Goal: Obtain resource: Obtain resource

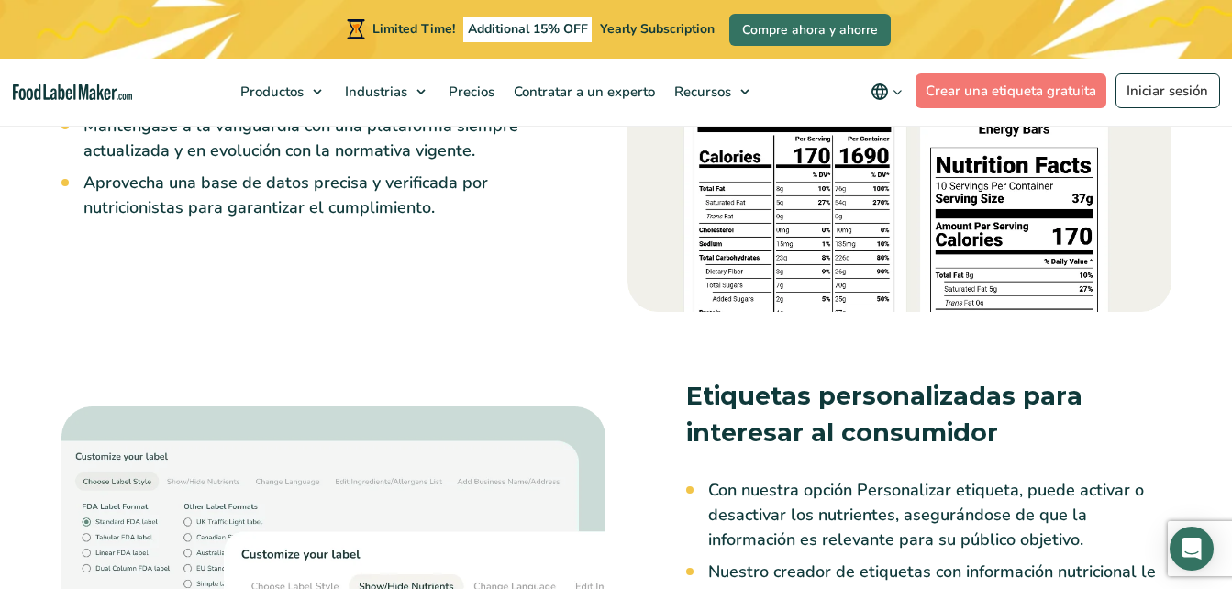
scroll to position [2752, 0]
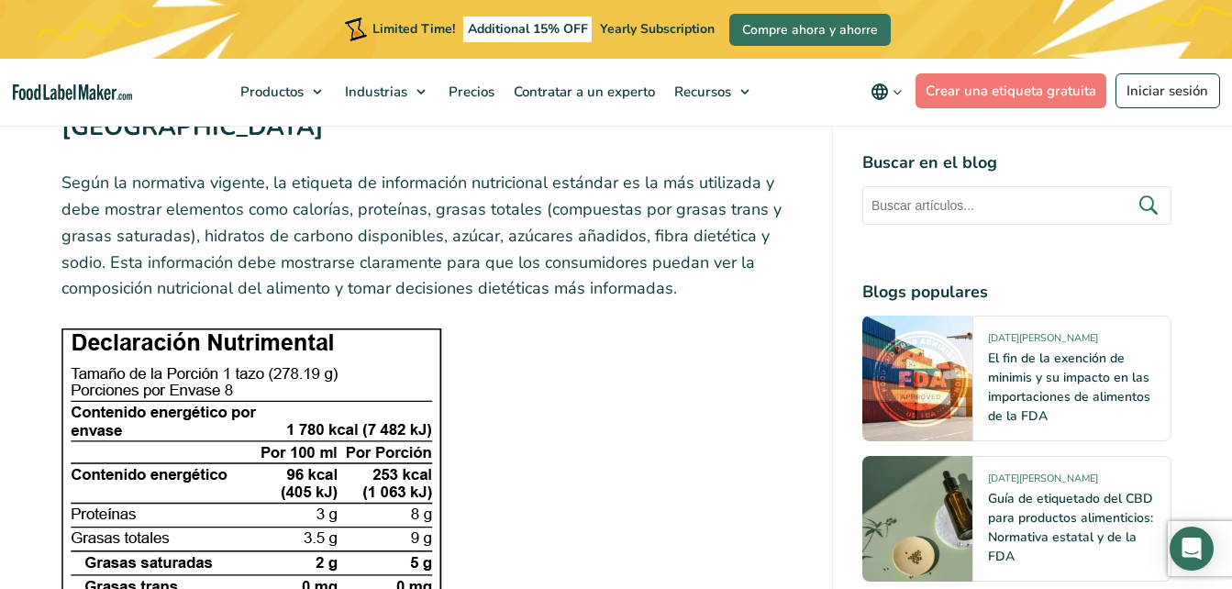
scroll to position [2569, 0]
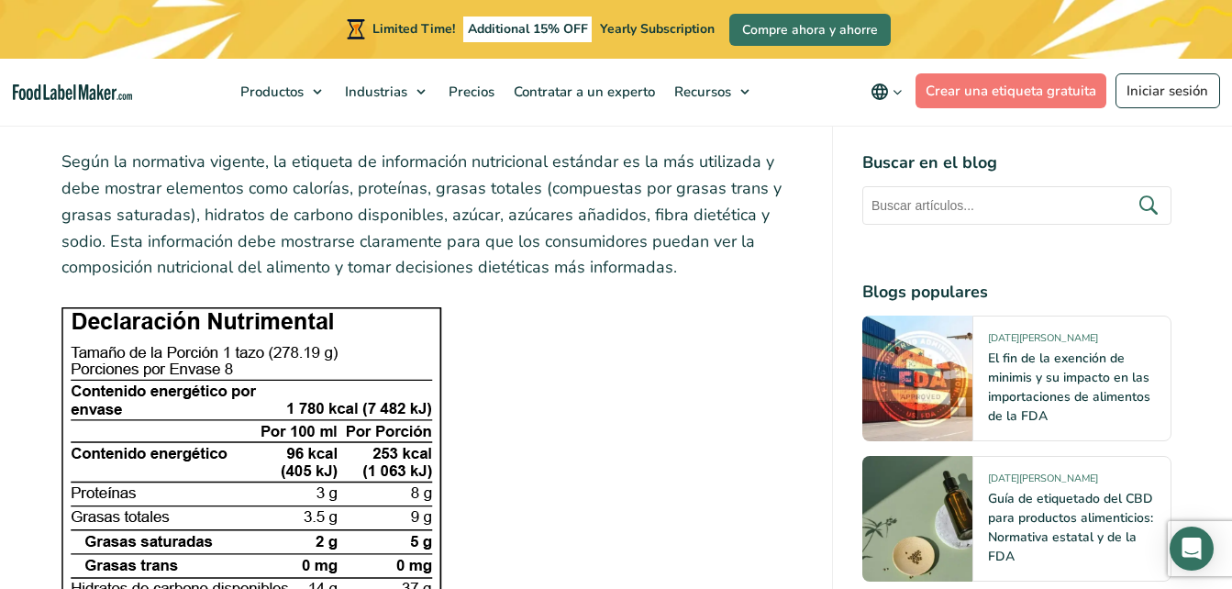
click at [166, 309] on img at bounding box center [251, 558] width 381 height 505
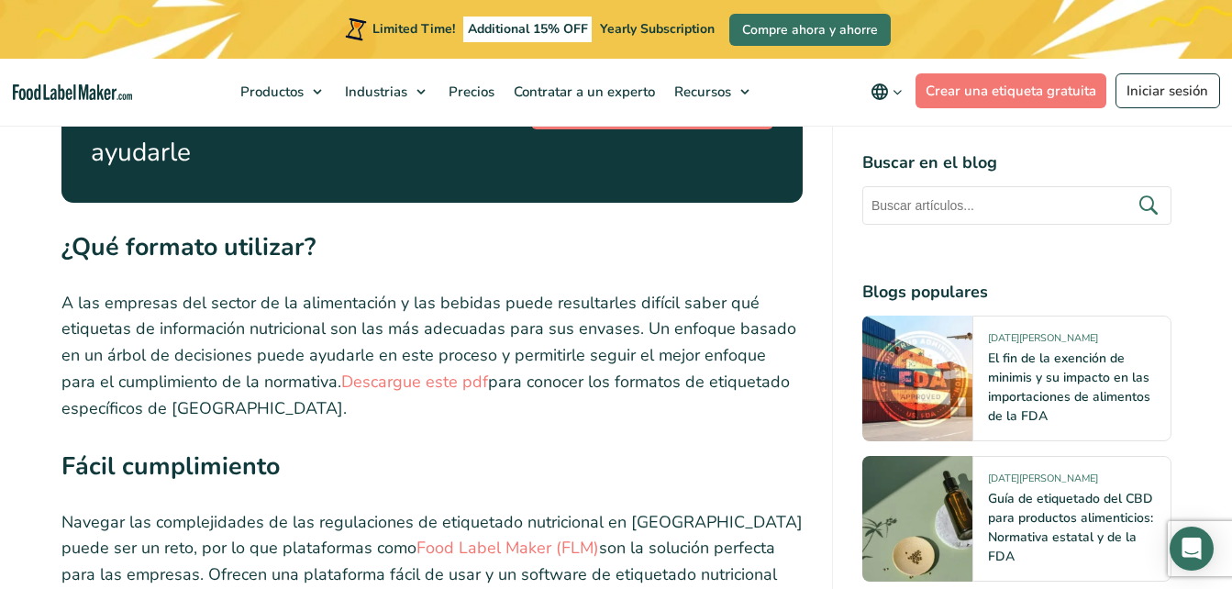
scroll to position [7614, 0]
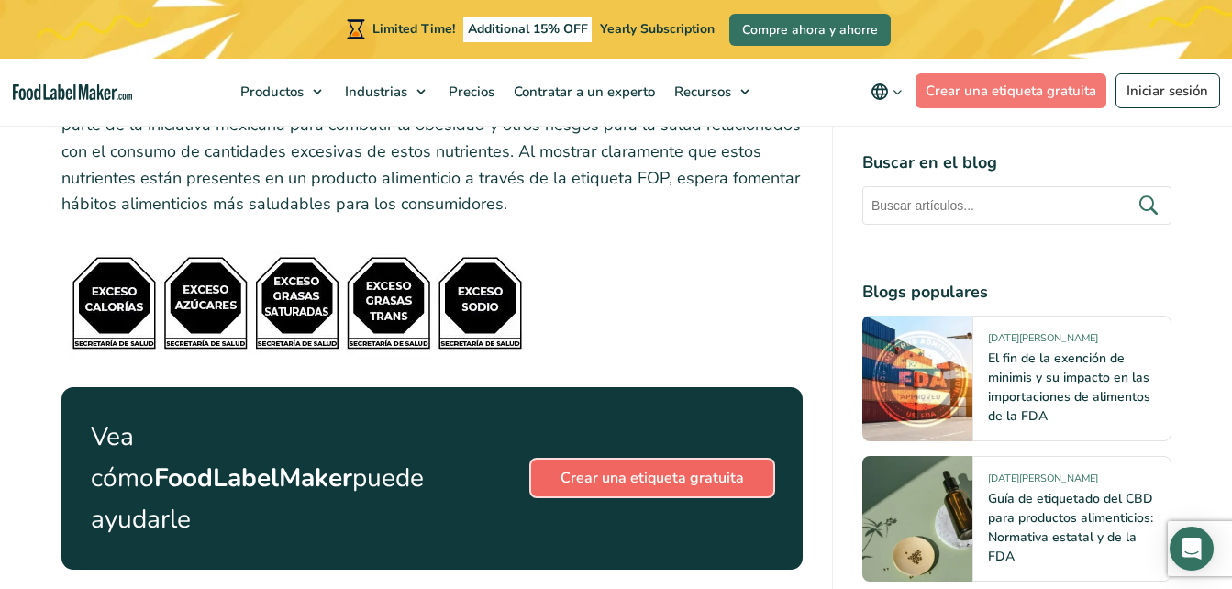
click at [597, 460] on link "Crear una etiqueta gratuita" at bounding box center [652, 478] width 242 height 37
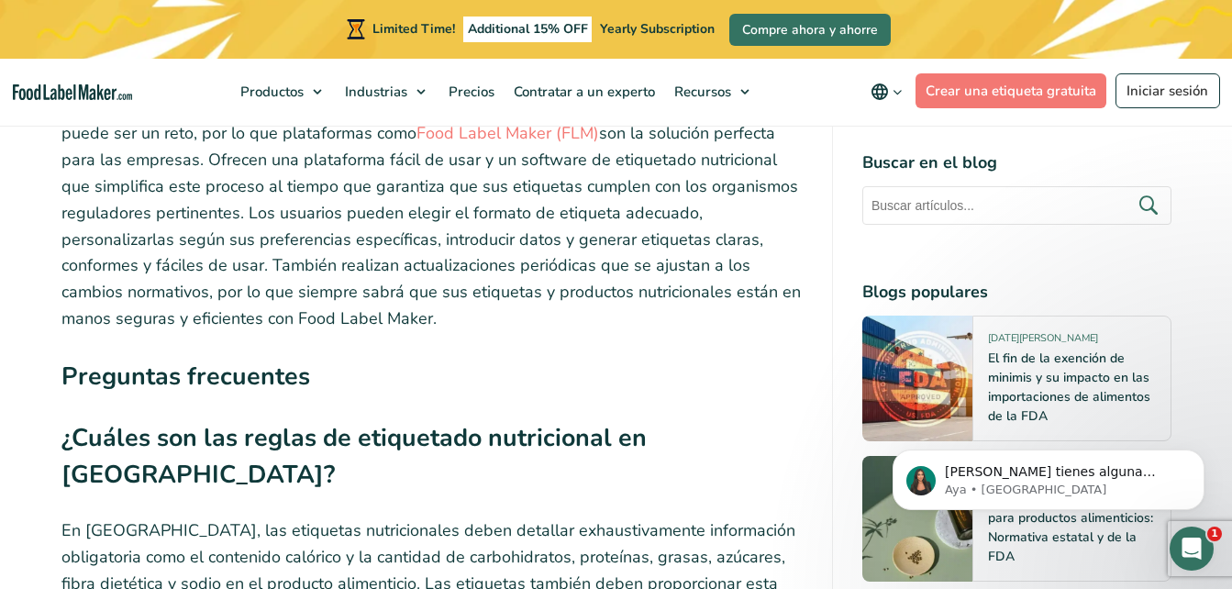
scroll to position [8439, 0]
